Goal: Navigation & Orientation: Find specific page/section

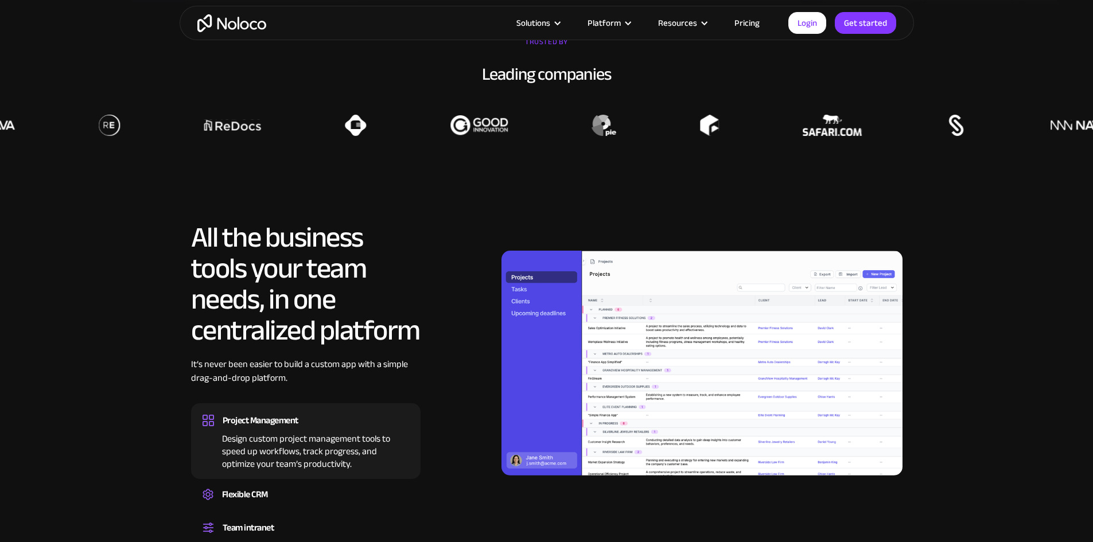
scroll to position [975, 0]
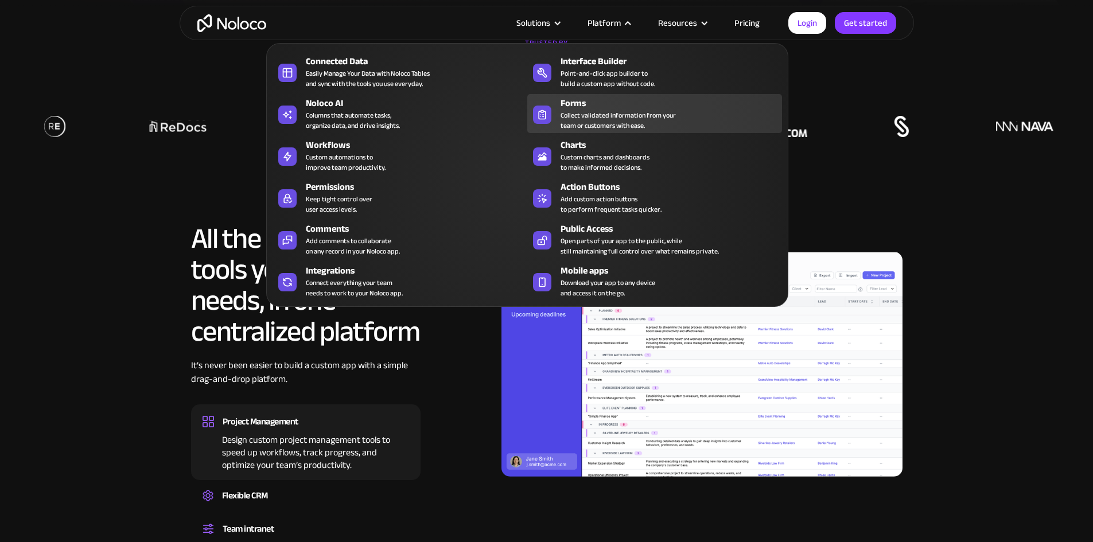
click at [565, 122] on div "Collect validated information from your team or customers with ease." at bounding box center [618, 120] width 115 height 21
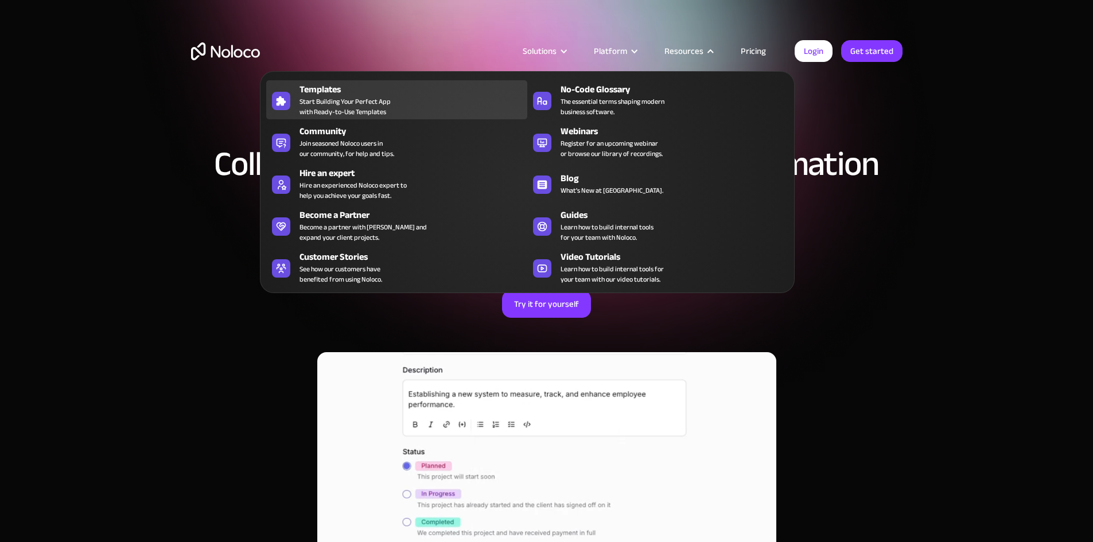
click at [339, 96] on div "Templates" at bounding box center [415, 90] width 233 height 14
